Goal: Download file/media

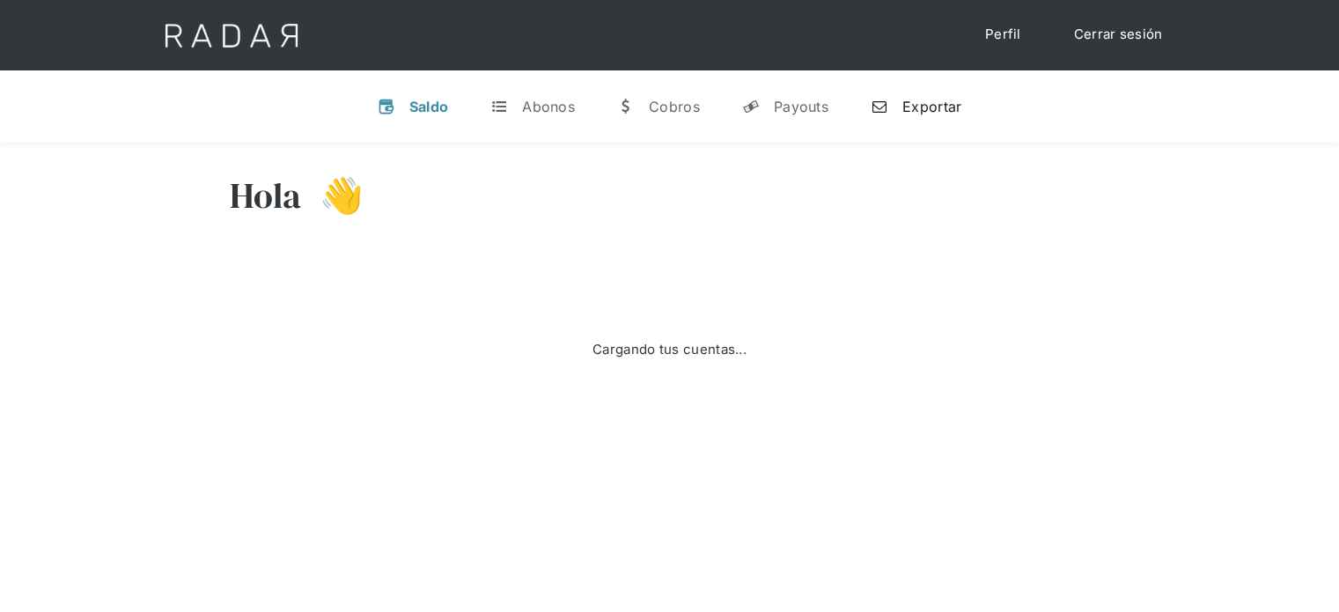
click at [923, 108] on div "Exportar" at bounding box center [932, 107] width 59 height 18
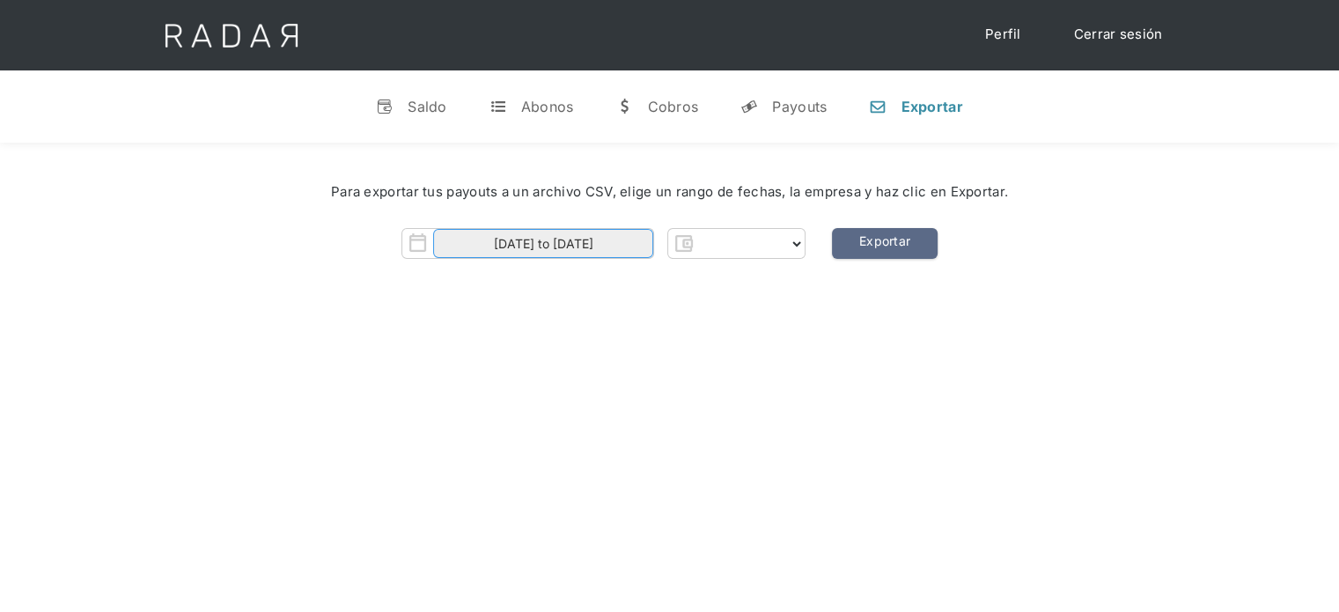
select select "prontopaga"
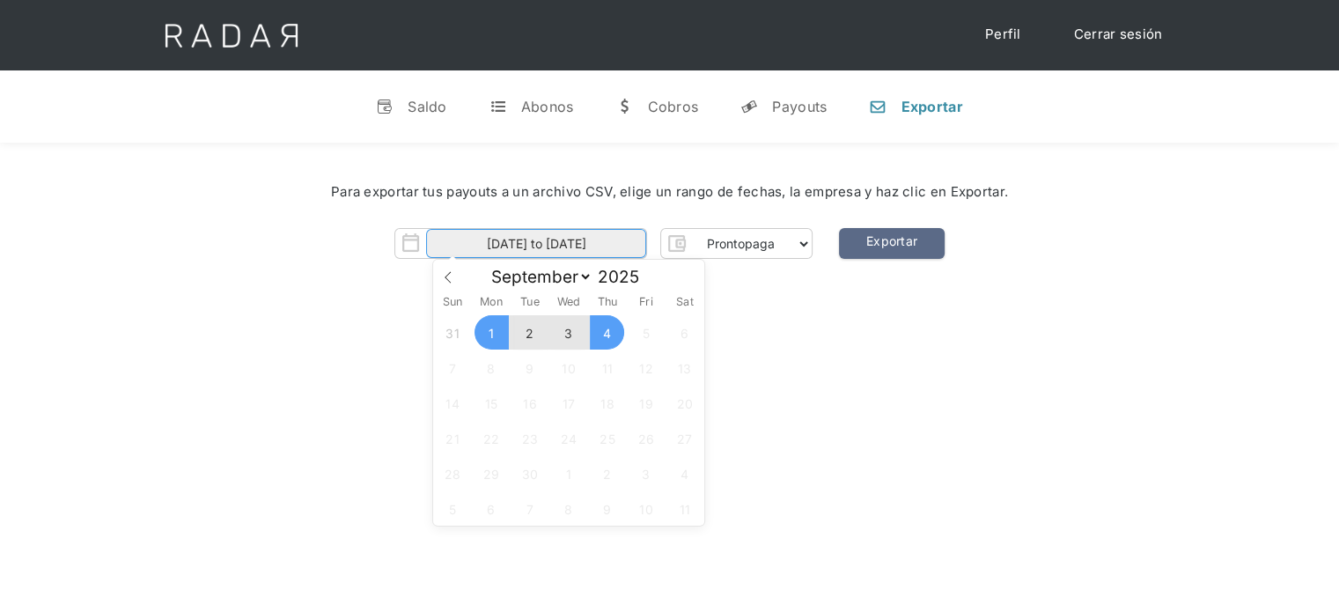
click at [631, 239] on input "[DATE] to [DATE]" at bounding box center [536, 243] width 220 height 29
click at [606, 346] on span "4" at bounding box center [607, 332] width 34 height 34
type input "[DATE]"
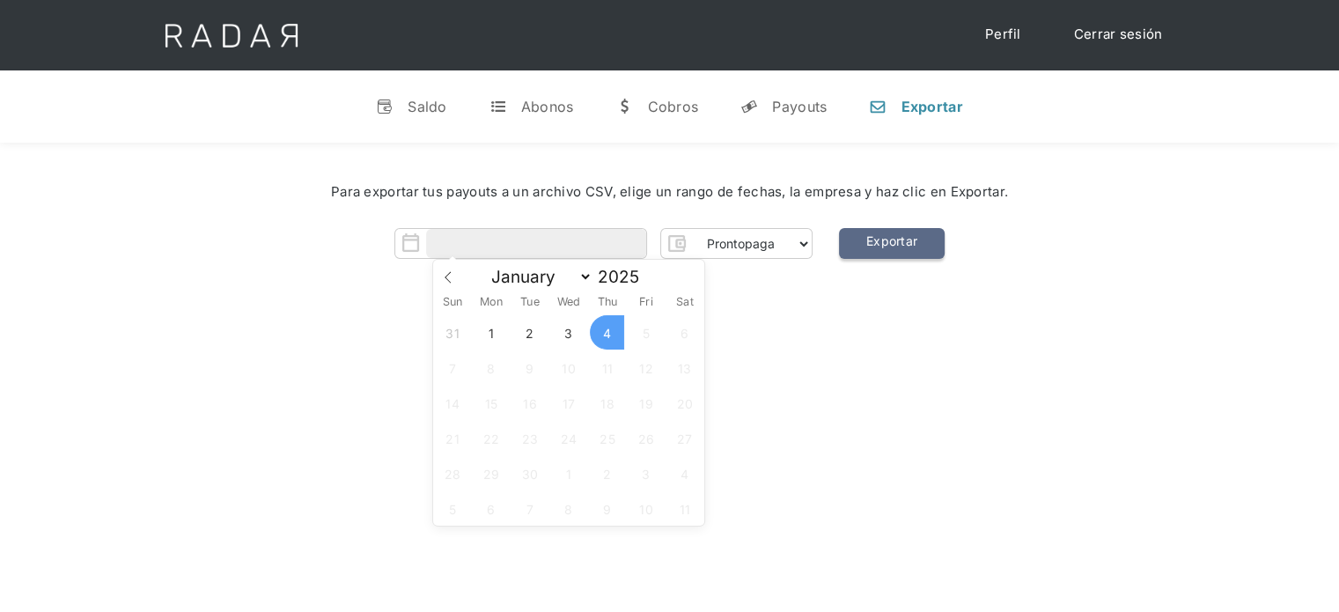
click at [887, 246] on link "Exportar" at bounding box center [892, 243] width 106 height 31
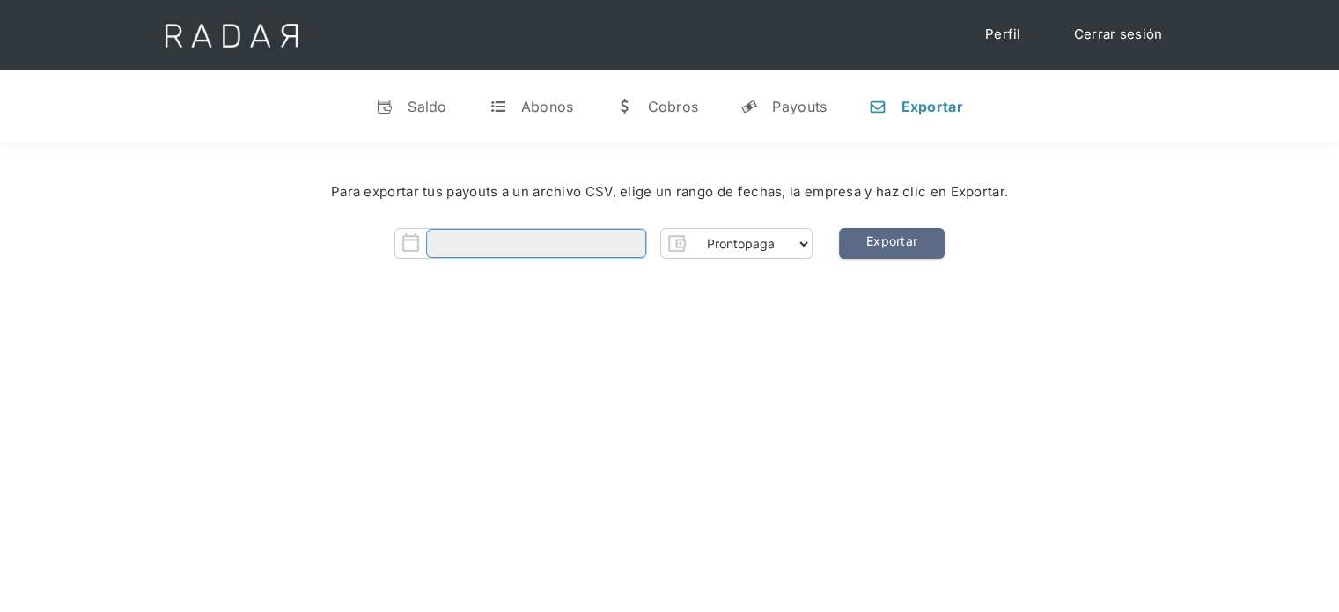
click at [519, 247] on input "Form" at bounding box center [536, 243] width 220 height 29
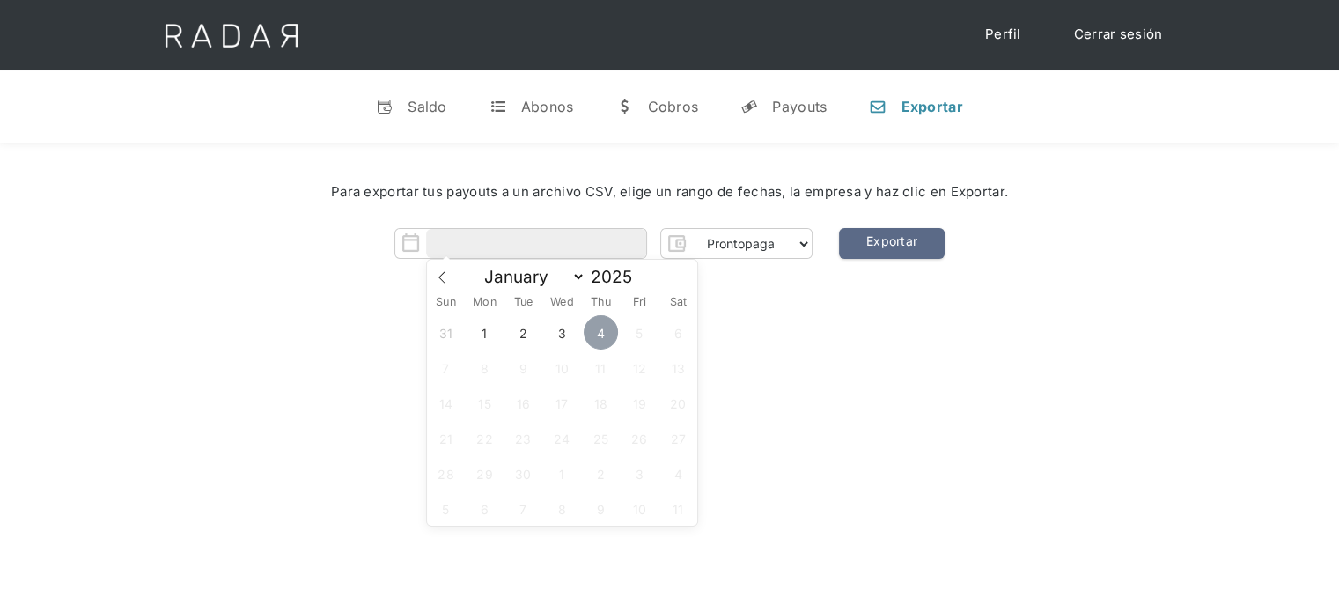
click at [602, 336] on span "4" at bounding box center [601, 332] width 34 height 34
type input "[DATE]"
click at [829, 349] on div "[PERSON_NAME] 👋 Cargando tus cuentas... Nombre de la empresa • [GEOGRAPHIC_DATA…" at bounding box center [669, 449] width 1339 height 612
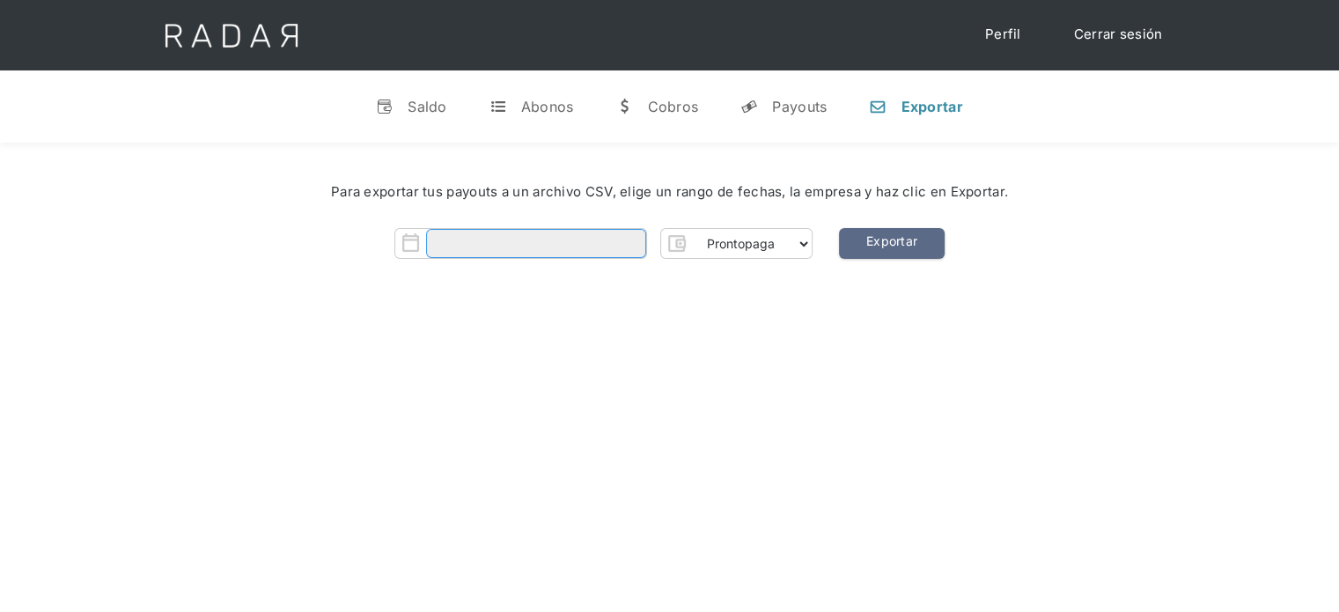
click at [534, 237] on input "Form" at bounding box center [536, 243] width 220 height 29
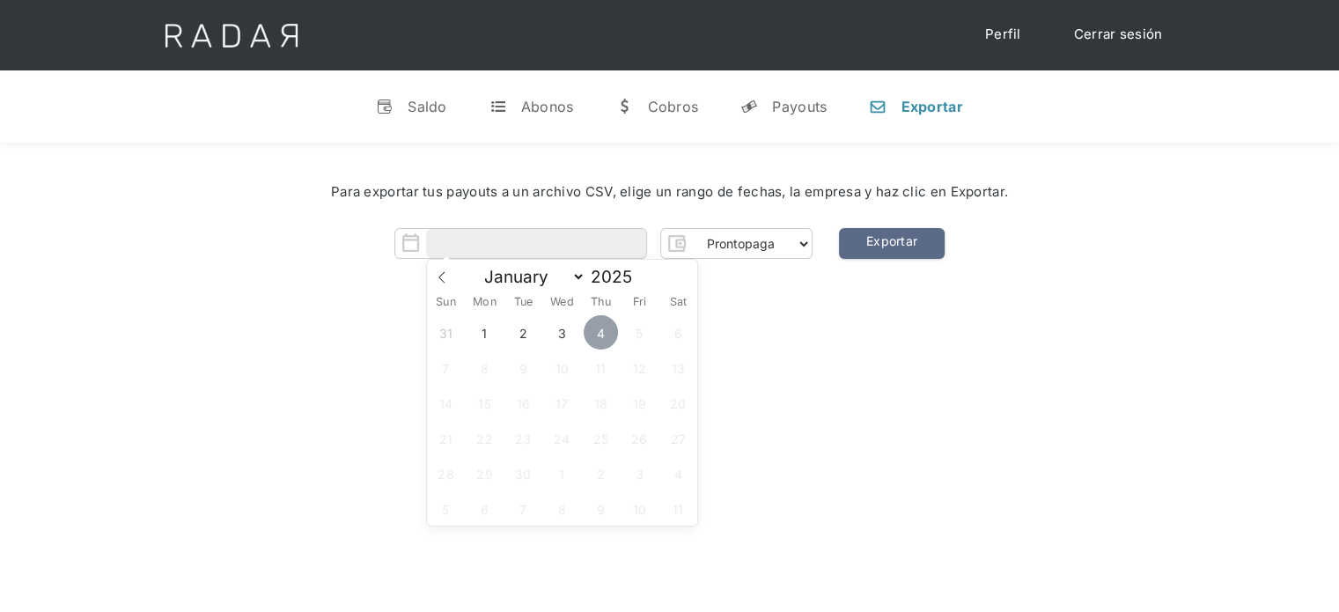
click at [612, 332] on span "4" at bounding box center [601, 332] width 34 height 34
type input "[DATE]"
click at [612, 332] on span "4" at bounding box center [601, 332] width 34 height 34
click at [839, 334] on div "[PERSON_NAME] 👋 Cargando tus cuentas... Nombre de la empresa • [GEOGRAPHIC_DATA…" at bounding box center [669, 449] width 1339 height 612
click at [884, 251] on link "Exportar" at bounding box center [892, 243] width 106 height 31
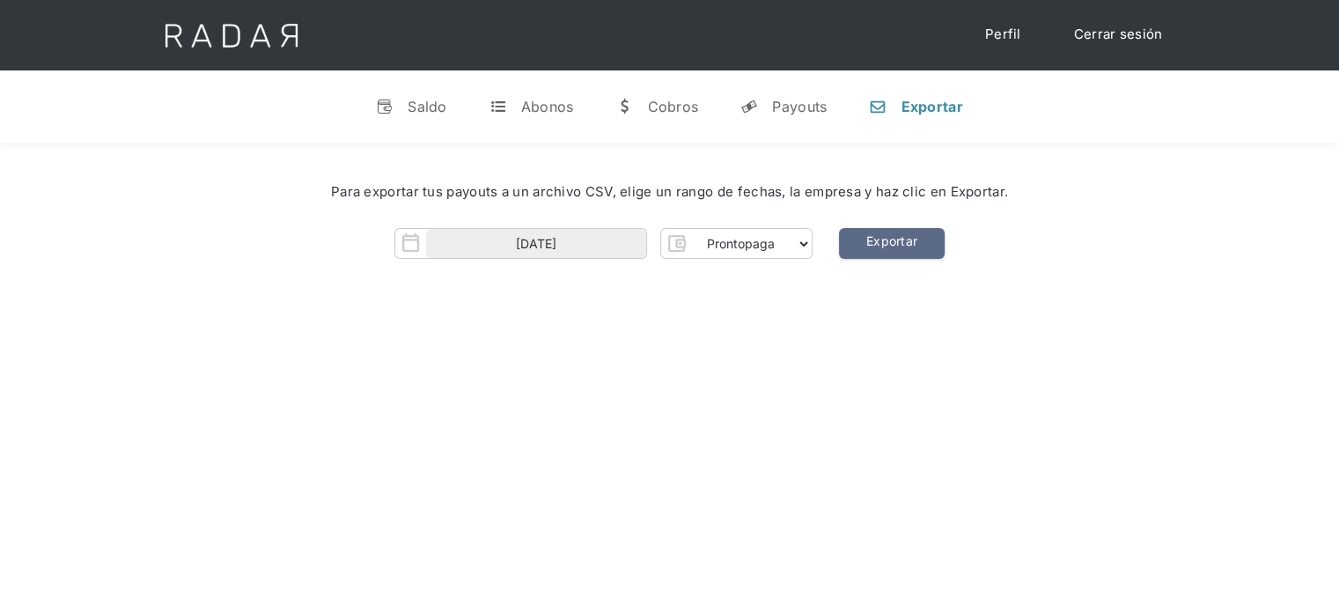
click at [1127, 33] on link "Cerrar sesión" at bounding box center [1119, 35] width 124 height 34
